Goal: Feedback & Contribution: Submit feedback/report problem

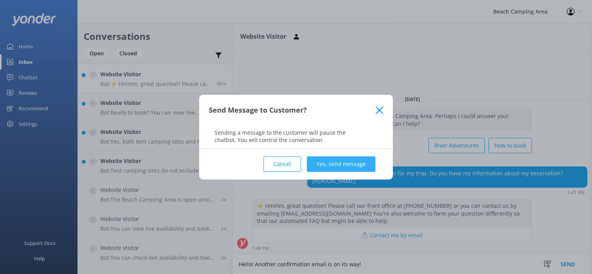
type textarea "Hello! Another confirmation email is on its way!"
click at [325, 162] on button "Yes, send message" at bounding box center [341, 164] width 69 height 15
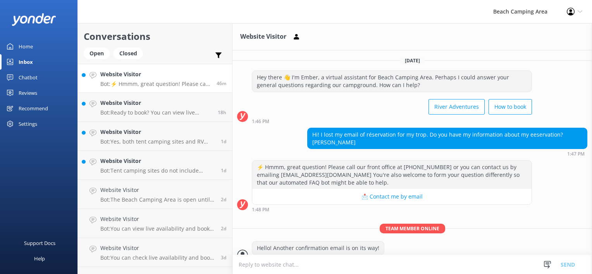
scroll to position [11, 0]
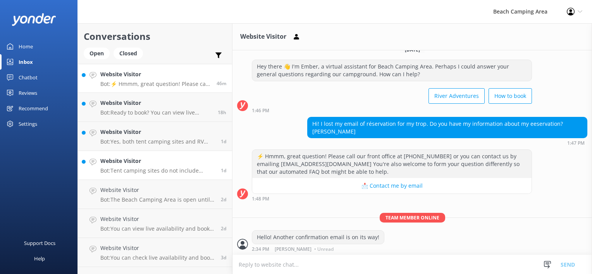
click at [141, 165] on h4 "Website Visitor" at bounding box center [157, 161] width 115 height 9
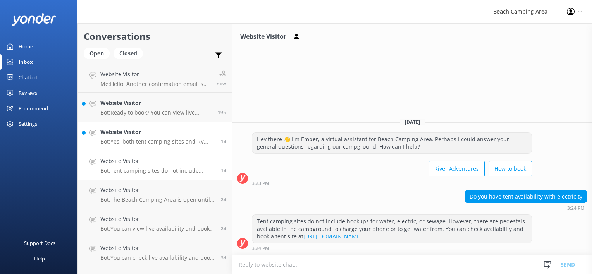
click at [144, 141] on p "Bot: Yes, both tent camping sites and RV sites include a fire pit for campfires." at bounding box center [157, 141] width 115 height 7
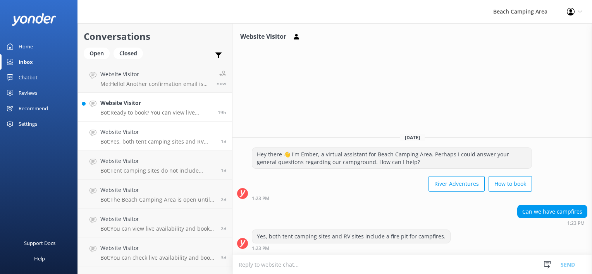
click at [148, 108] on div "Website Visitor Bot: Ready to book? You can view live availability and book you…" at bounding box center [156, 107] width 112 height 17
click at [117, 84] on p "Me: Hello! Another confirmation email is on its way!" at bounding box center [155, 84] width 110 height 7
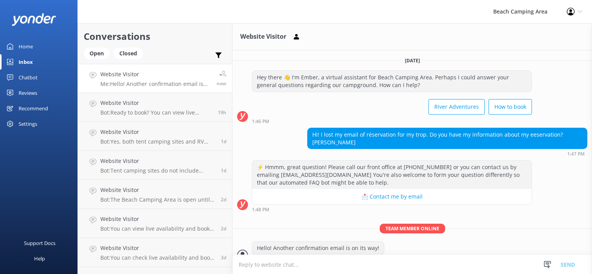
scroll to position [11, 0]
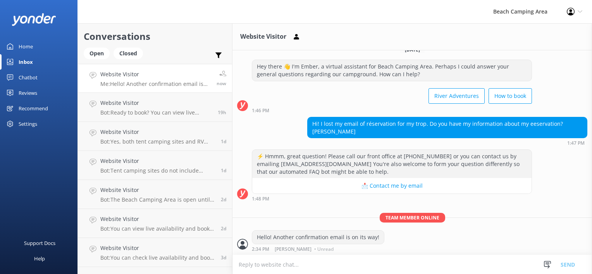
click at [109, 83] on p "Me: Hello! Another confirmation email is on its way!" at bounding box center [155, 84] width 110 height 7
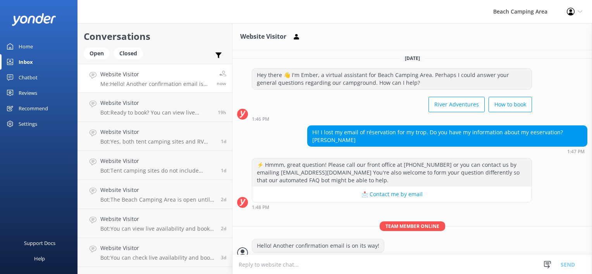
scroll to position [0, 0]
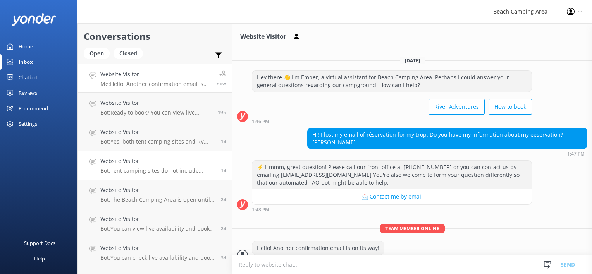
click at [170, 167] on div "Website Visitor Bot: Tent camping sites do not include hookups for water, elect…" at bounding box center [157, 165] width 115 height 17
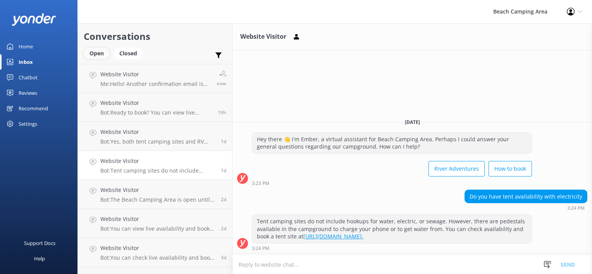
click at [99, 53] on div "Open" at bounding box center [97, 54] width 26 height 12
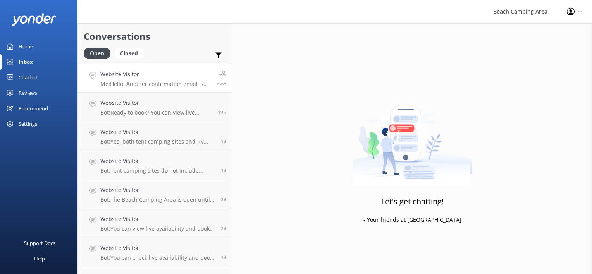
click at [141, 83] on p "Me: Hello! Another confirmation email is on its way!" at bounding box center [155, 84] width 110 height 7
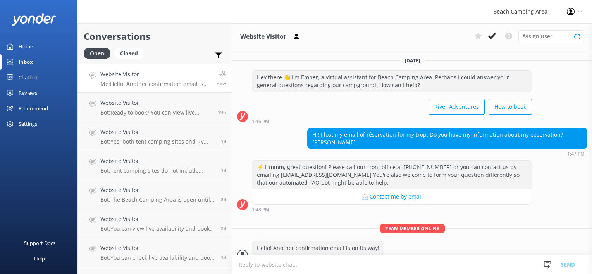
scroll to position [11, 0]
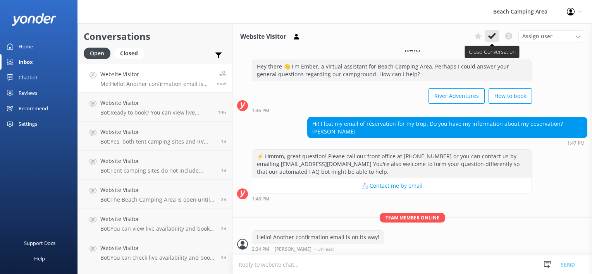
click at [492, 38] on use at bounding box center [492, 36] width 8 height 6
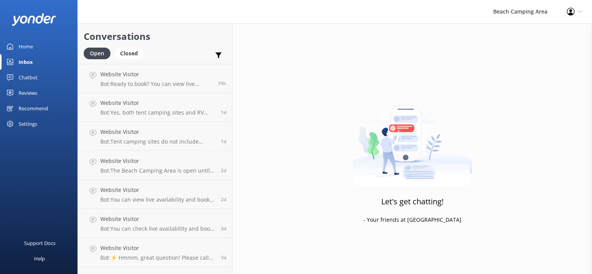
click at [179, 81] on p "Bot: Ready to book? You can view live availability and book your stay online at…" at bounding box center [156, 84] width 112 height 7
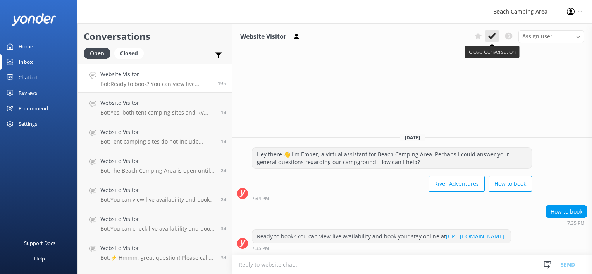
click at [490, 39] on icon at bounding box center [492, 36] width 8 height 8
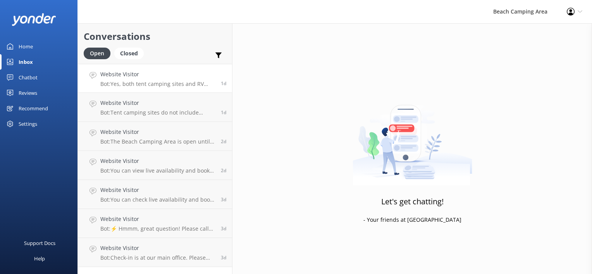
click at [163, 83] on p "Bot: Yes, both tent camping sites and RV sites include a fire pit for campfires." at bounding box center [157, 84] width 115 height 7
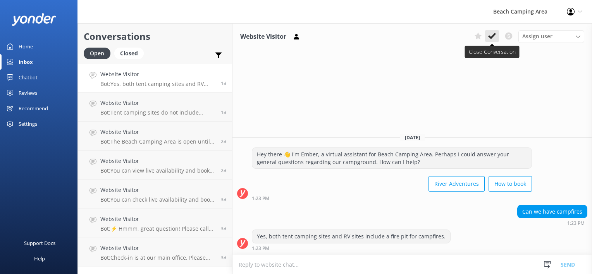
click at [492, 37] on use at bounding box center [492, 36] width 8 height 6
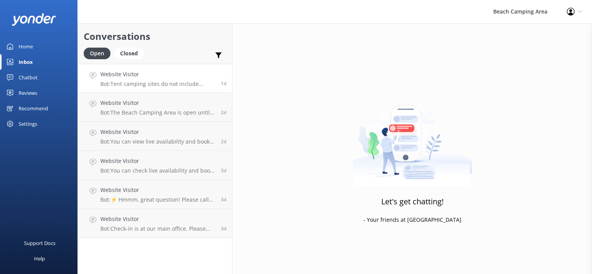
click at [147, 82] on p "Bot: Tent camping sites do not include hookups for water, electric, or sewage. …" at bounding box center [157, 84] width 115 height 7
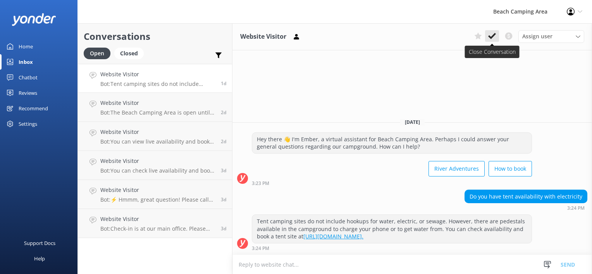
click at [494, 39] on icon at bounding box center [492, 36] width 8 height 8
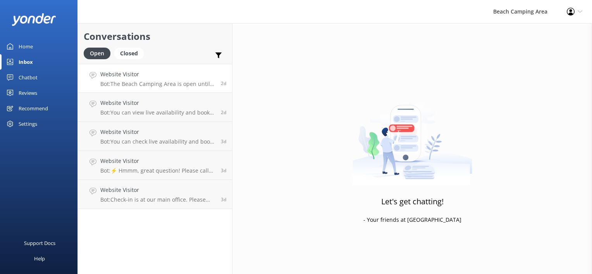
click at [153, 83] on p "Bot: The Beach Camping Area is open until [DATE]." at bounding box center [157, 84] width 115 height 7
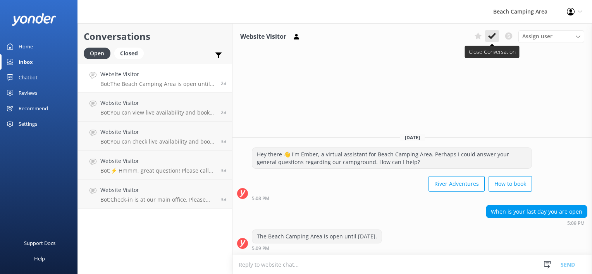
click at [492, 39] on icon at bounding box center [492, 36] width 8 height 8
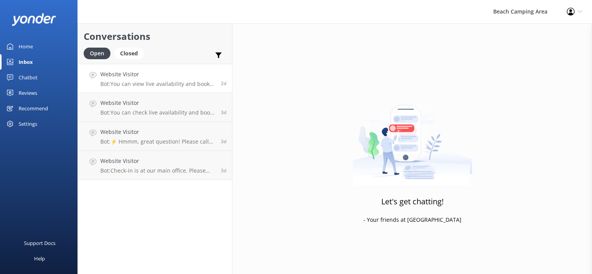
drag, startPoint x: 154, startPoint y: 80, endPoint x: 162, endPoint y: 75, distance: 9.6
click at [174, 84] on p "Bot: You can view live availability and book your stay online at [URL][DOMAIN_N…" at bounding box center [157, 84] width 115 height 7
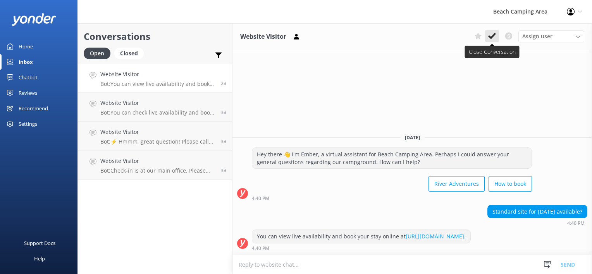
click at [493, 39] on icon at bounding box center [492, 36] width 8 height 8
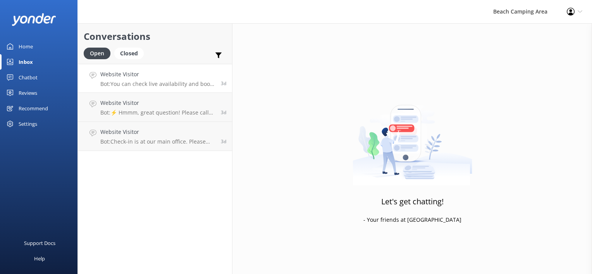
click at [150, 85] on p "Bot: You can check live availability and book your stay online at [URL][DOMAIN_…" at bounding box center [157, 84] width 115 height 7
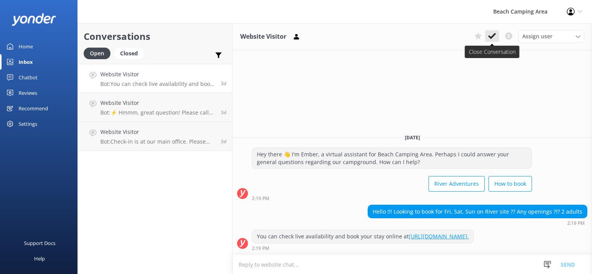
click at [491, 37] on use at bounding box center [492, 36] width 8 height 6
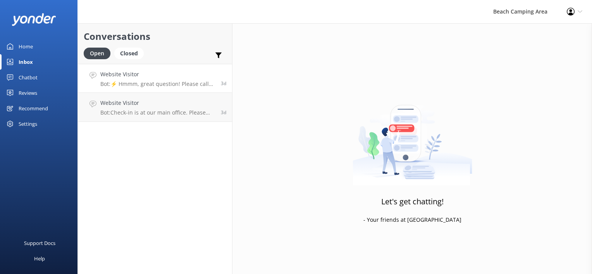
click at [161, 83] on p "Bot: ⚡ Hmmm, great question! Please call our front office at [PHONE_NUMBER] or …" at bounding box center [157, 84] width 115 height 7
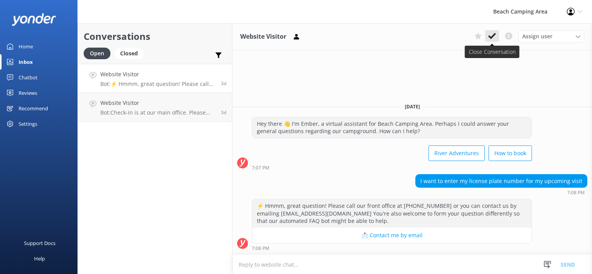
click at [490, 36] on use at bounding box center [492, 36] width 8 height 6
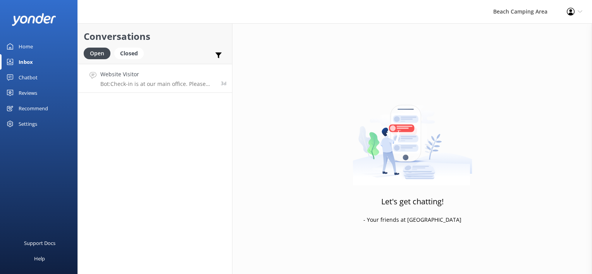
click at [178, 83] on p "Bot: Check-in is at our main office. Please refer to your confirmation email or…" at bounding box center [157, 84] width 115 height 7
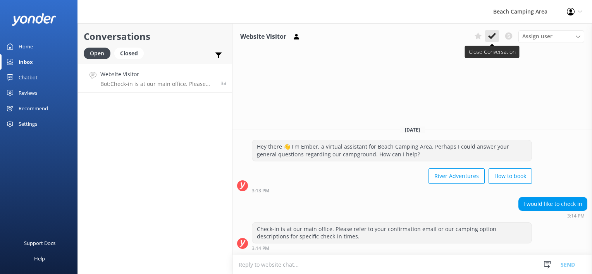
click at [491, 37] on use at bounding box center [492, 36] width 8 height 6
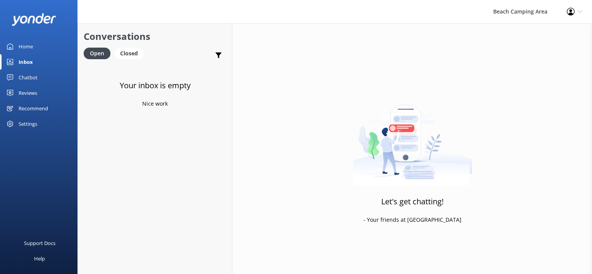
click at [8, 76] on icon at bounding box center [10, 77] width 6 height 6
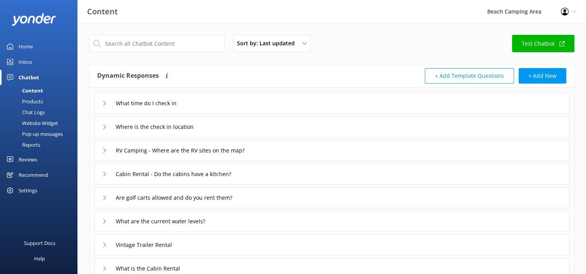
click at [57, 134] on div "Pop-up messages" at bounding box center [34, 134] width 58 height 11
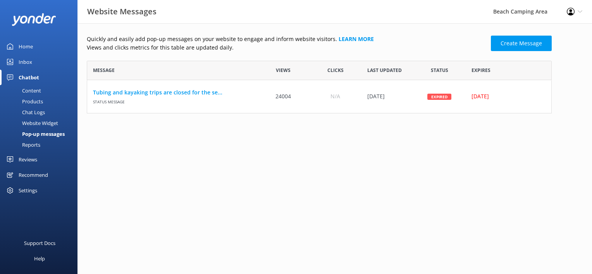
scroll to position [46, 459]
click at [532, 98] on icon "row" at bounding box center [533, 97] width 6 height 6
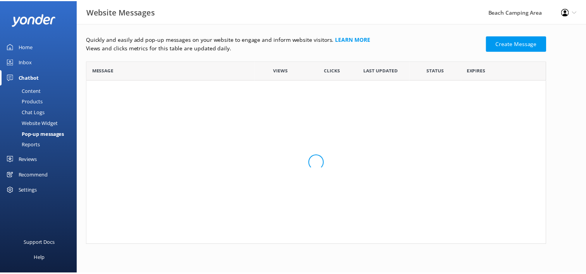
scroll to position [178, 459]
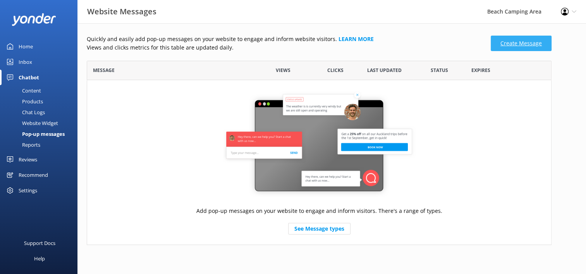
click at [508, 45] on link "Create Message" at bounding box center [521, 43] width 61 height 15
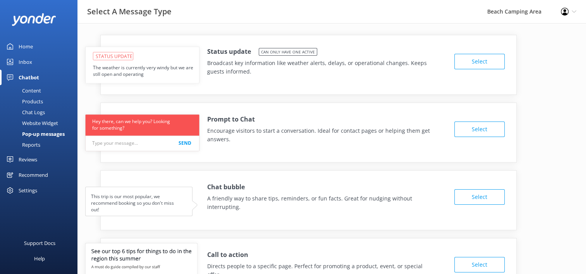
click at [467, 64] on button "Select" at bounding box center [479, 61] width 50 height 15
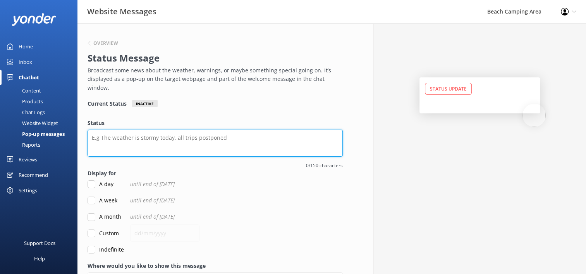
click at [152, 132] on textarea "Status" at bounding box center [215, 143] width 255 height 27
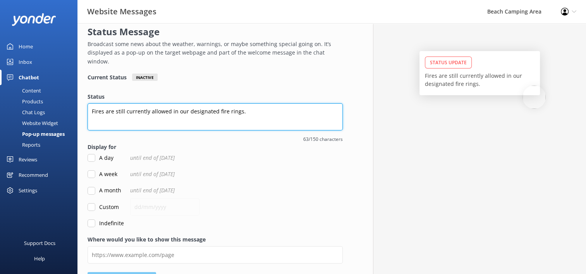
scroll to position [39, 0]
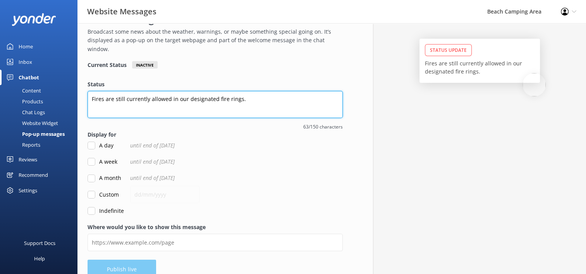
type textarea "Fires are still currently allowed in our designated fire rings."
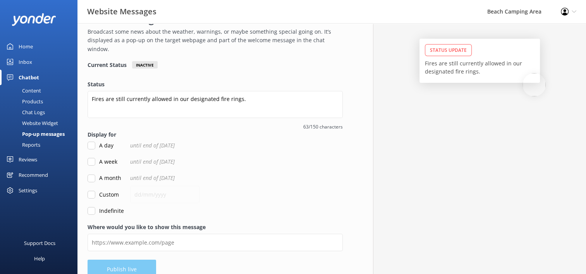
click at [91, 158] on input "A week" at bounding box center [92, 162] width 8 height 8
checkbox input "true"
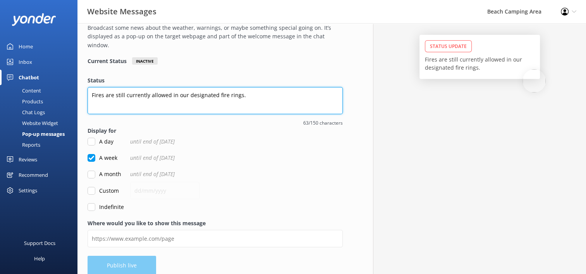
click at [92, 89] on textarea "Fires are still currently allowed in our designated fire rings." at bounding box center [215, 100] width 255 height 27
click at [115, 87] on textarea "Fires are still currently allowed in our designated fire rings." at bounding box center [215, 100] width 255 height 27
click at [256, 95] on textarea "Fires are currently allowed in our designated fire rings." at bounding box center [215, 100] width 255 height 27
click at [92, 87] on textarea "Fires are currently allowed in our designated fire rings." at bounding box center [215, 100] width 255 height 27
click at [91, 88] on textarea "We are still allowed to have fires at campsites. This could change if the droug…" at bounding box center [215, 100] width 255 height 27
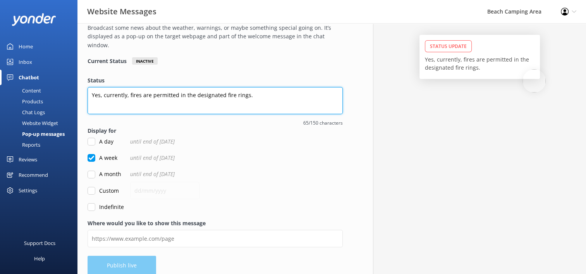
click at [128, 88] on textarea "Yes, currently, fires are permitted in the designated fire rings." at bounding box center [215, 100] width 255 height 27
type textarea "Yes, currently fires are permitted in the designated fire rings."
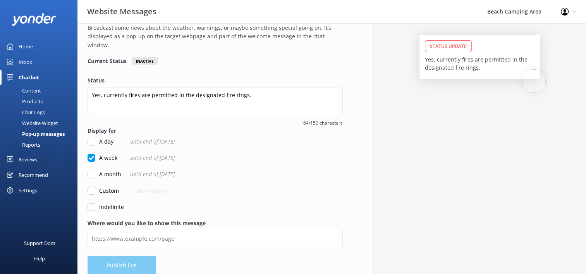
click at [140, 260] on div "Overview Status Message Broadcast some news about the weather, warnings, or may…" at bounding box center [214, 132] width 275 height 303
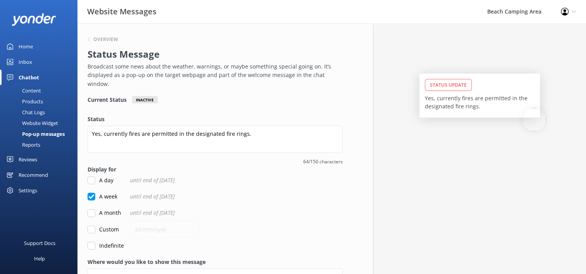
click at [152, 96] on div "Inactive" at bounding box center [145, 99] width 26 height 7
click at [93, 177] on input "A day" at bounding box center [92, 181] width 8 height 8
checkbox input "true"
click at [92, 193] on input "A week" at bounding box center [92, 197] width 8 height 8
checkbox input "true"
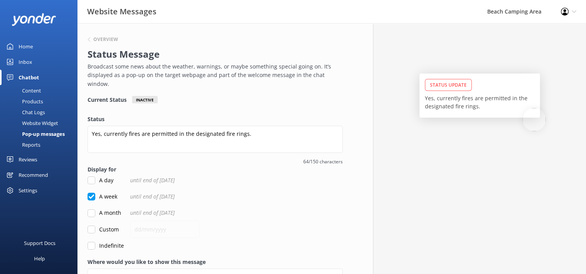
checkbox input "false"
click at [34, 125] on div "Website Widget" at bounding box center [31, 123] width 53 height 11
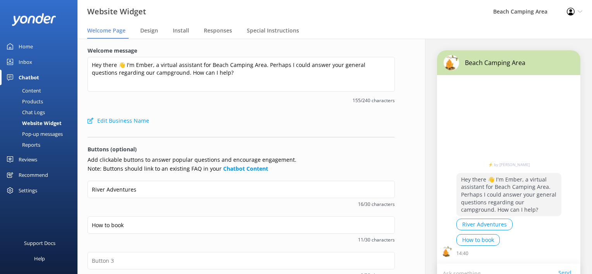
click at [34, 134] on div "Pop-up messages" at bounding box center [34, 134] width 58 height 11
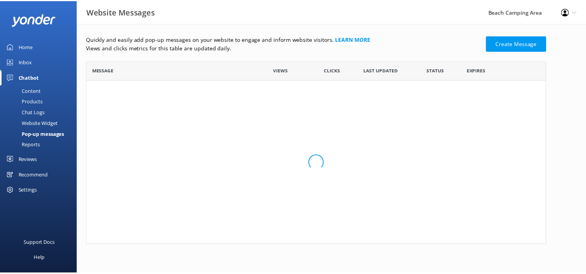
scroll to position [178, 459]
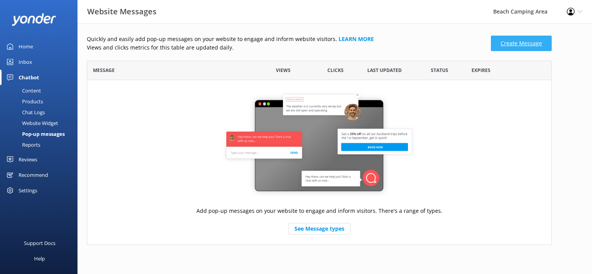
click at [519, 43] on link "Create Message" at bounding box center [521, 43] width 61 height 15
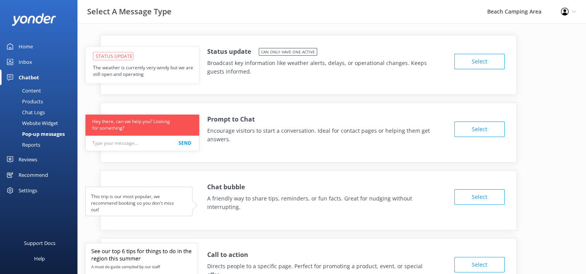
click at [480, 60] on button "Select" at bounding box center [479, 61] width 50 height 15
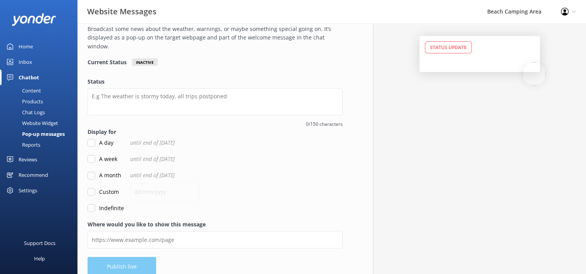
scroll to position [43, 0]
click at [453, 48] on div "Status Update" at bounding box center [448, 46] width 47 height 12
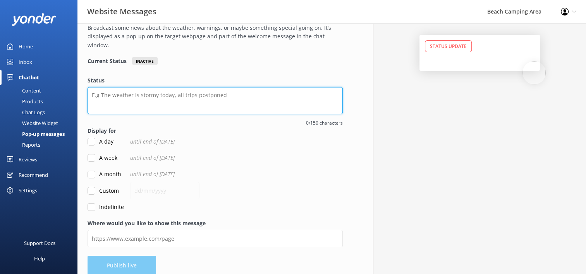
click at [186, 99] on textarea "Status" at bounding box center [215, 100] width 255 height 27
type textarea "F"
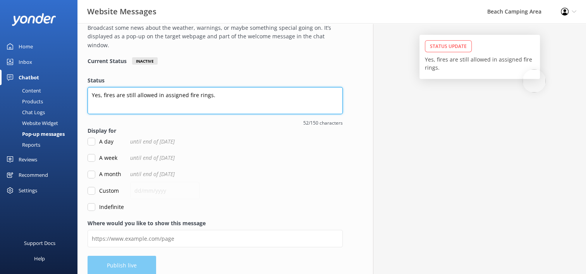
type textarea "Yes, fires are still allowed in assigned fire rings."
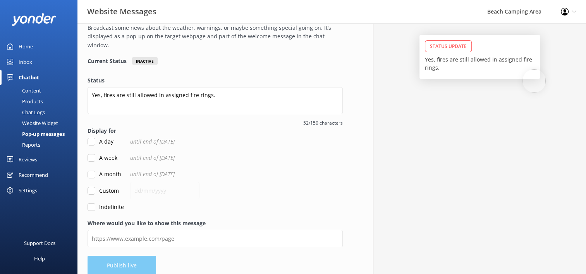
click at [91, 154] on input "A week" at bounding box center [92, 158] width 8 height 8
checkbox input "true"
click at [175, 154] on span "until end of [DATE]" at bounding box center [152, 158] width 45 height 9
click at [168, 154] on span "until end of [DATE]" at bounding box center [152, 158] width 45 height 9
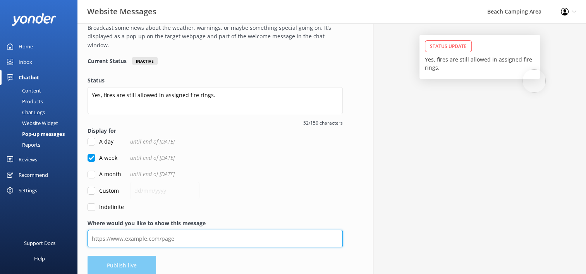
click at [200, 230] on input "Where would you like to show this message" at bounding box center [215, 238] width 255 height 17
click at [124, 232] on input "Where would you like to show this message" at bounding box center [215, 238] width 255 height 17
click at [127, 230] on input "Where would you like to show this message" at bounding box center [215, 238] width 255 height 17
type input "h"
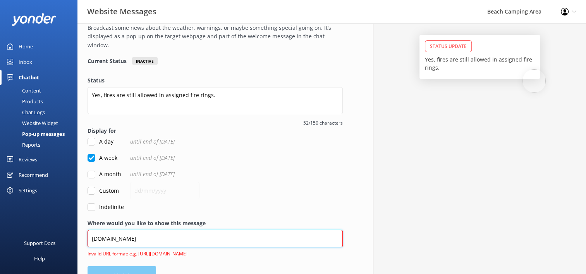
click at [92, 231] on input "[DOMAIN_NAME]" at bounding box center [215, 238] width 255 height 17
type input "[DOMAIN_NAME]"
drag, startPoint x: 171, startPoint y: 227, endPoint x: 88, endPoint y: 231, distance: 83.8
click at [88, 231] on input "[DOMAIN_NAME]" at bounding box center [215, 238] width 255 height 17
paste input "[URL][DOMAIN_NAME]"
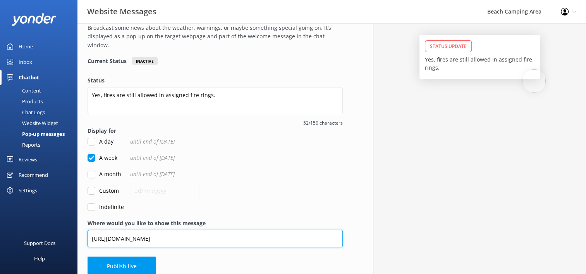
type input "[URL][DOMAIN_NAME]"
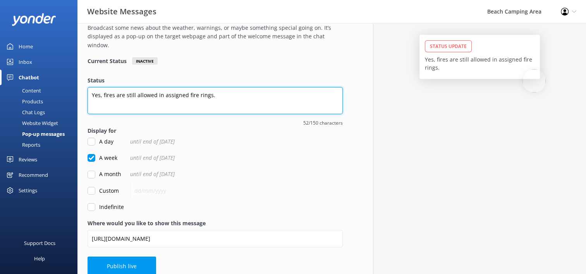
click at [157, 87] on textarea "Yes, fires are still allowed in assigned fire rings." at bounding box center [215, 100] width 255 height 27
click at [269, 87] on textarea "Yes, fires are still allowed at your campsite in its designated fire rings." at bounding box center [215, 100] width 255 height 27
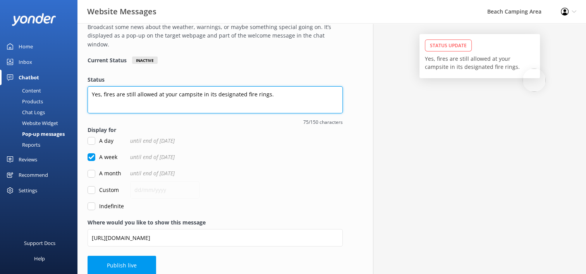
click at [263, 86] on textarea "Yes, fires are still allowed at your campsite in its designated fire rings." at bounding box center [215, 99] width 255 height 27
type textarea "Yes, fires are still allowed at your campsite in its designated fire ring."
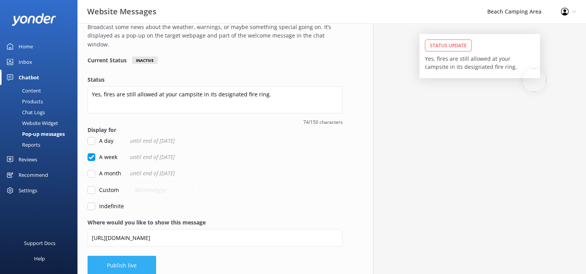
click at [130, 258] on button "Publish live" at bounding box center [122, 265] width 69 height 19
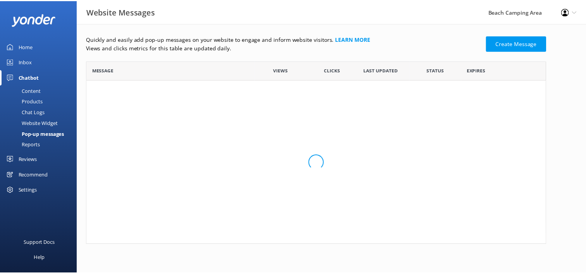
scroll to position [46, 459]
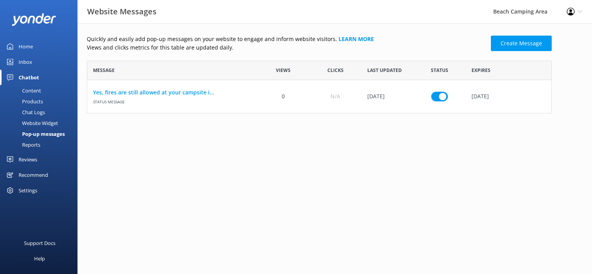
click at [26, 45] on div "Home" at bounding box center [26, 46] width 14 height 15
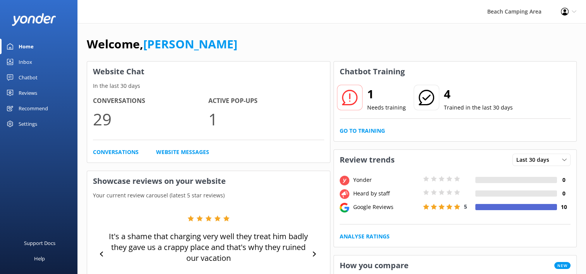
click at [24, 61] on div "Inbox" at bounding box center [26, 61] width 14 height 15
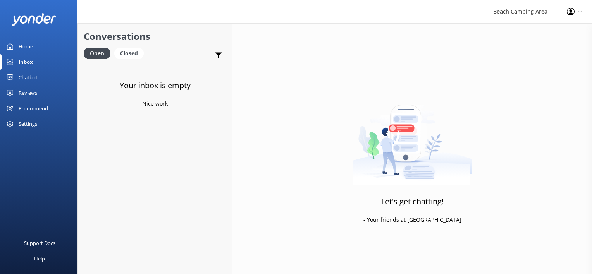
click at [18, 77] on link "Chatbot" at bounding box center [38, 77] width 77 height 15
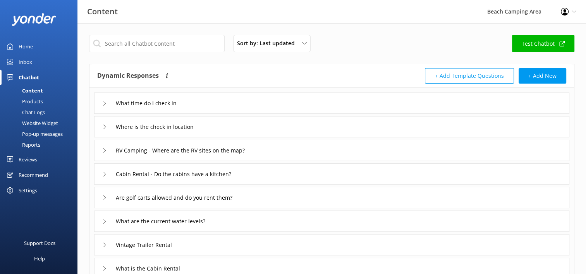
click at [26, 112] on div "Chat Logs" at bounding box center [25, 112] width 40 height 11
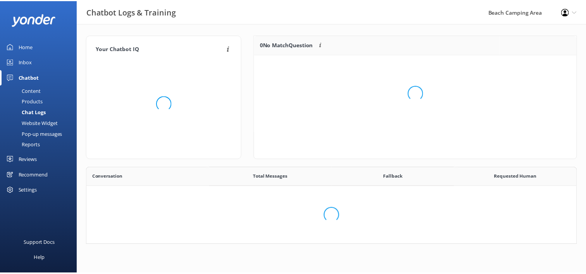
scroll to position [6, 6]
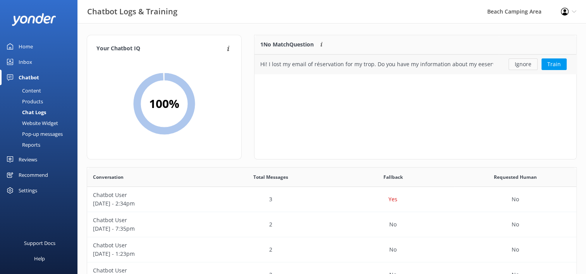
click at [526, 67] on button "Ignore" at bounding box center [523, 65] width 29 height 12
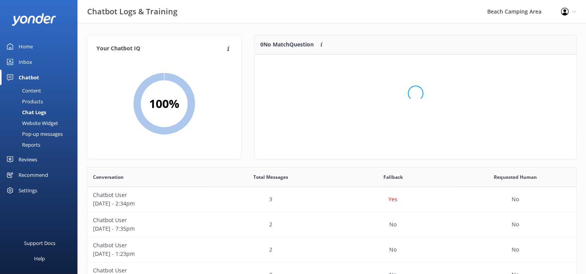
scroll to position [91, 316]
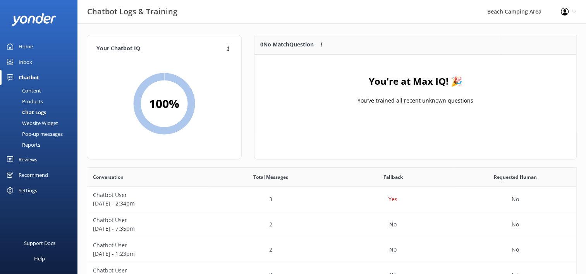
click at [29, 46] on div "Home" at bounding box center [26, 46] width 14 height 15
